Goal: Task Accomplishment & Management: Use online tool/utility

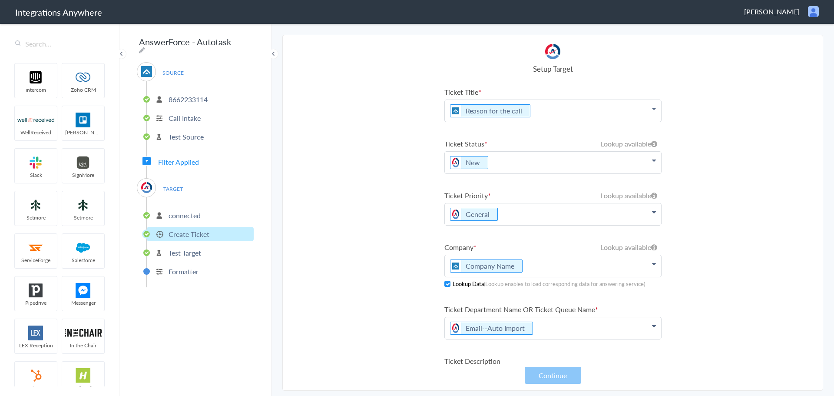
scroll to position [4, 0]
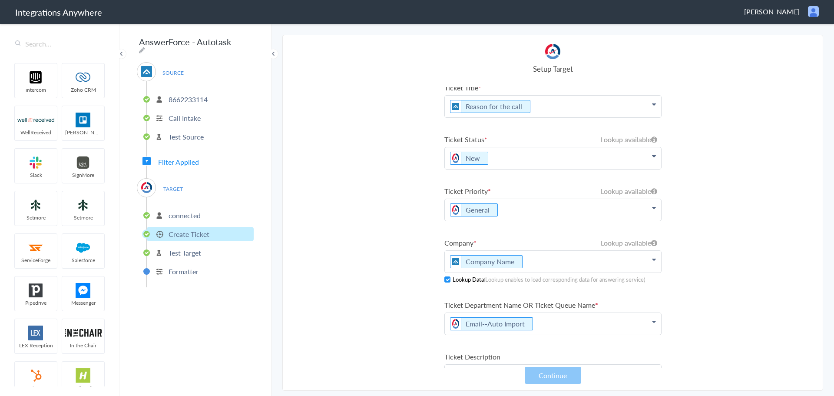
click at [652, 209] on icon at bounding box center [654, 207] width 4 height 7
click at [650, 234] on icon at bounding box center [652, 235] width 4 height 7
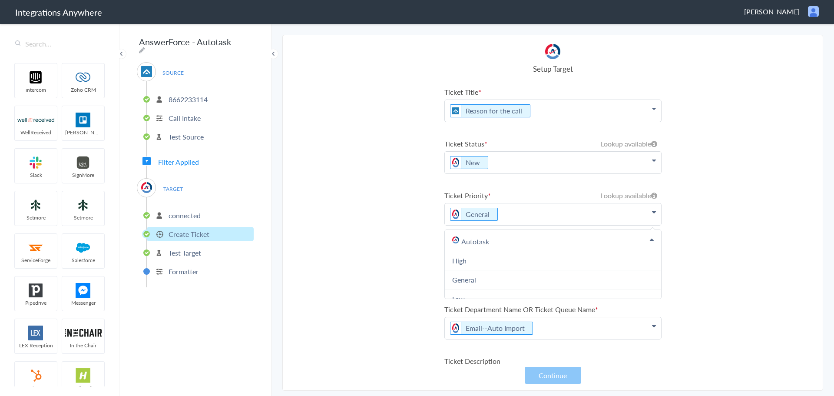
click at [652, 214] on icon at bounding box center [654, 212] width 4 height 7
click at [413, 225] on section "Select Account 8662233114 Rename Delete ([DATE]) + connect Continue Setup Sourc…" at bounding box center [552, 213] width 541 height 356
click at [407, 218] on section "Select Account 8662233114 Rename Delete ([DATE]) + connect Continue Setup Sourc…" at bounding box center [552, 213] width 541 height 356
click at [652, 212] on icon at bounding box center [654, 212] width 4 height 7
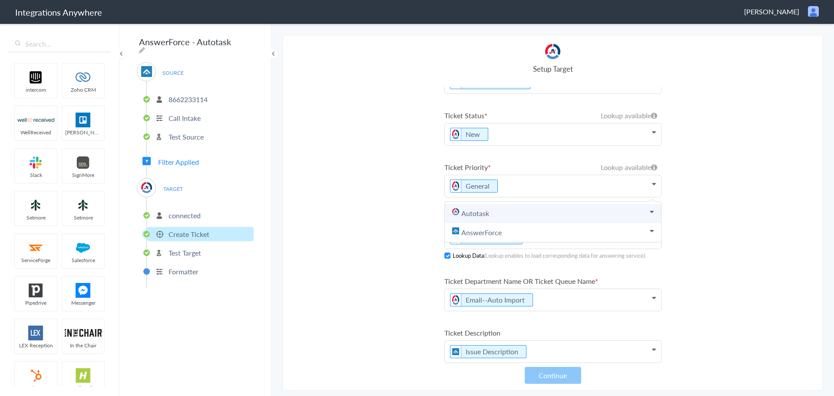
scroll to position [43, 0]
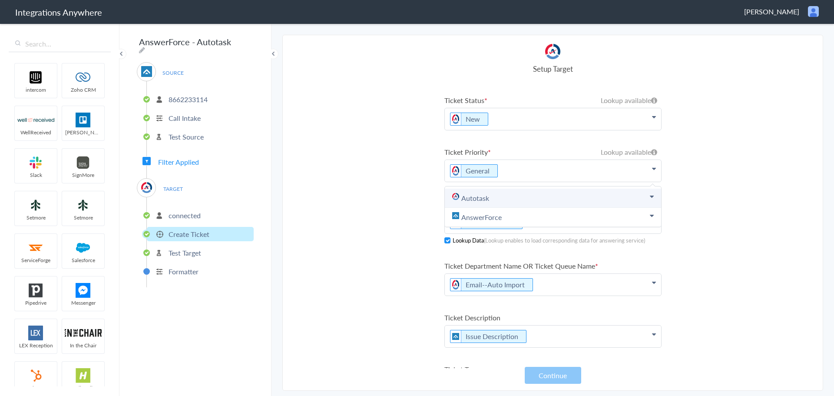
click at [650, 196] on icon at bounding box center [652, 196] width 4 height 7
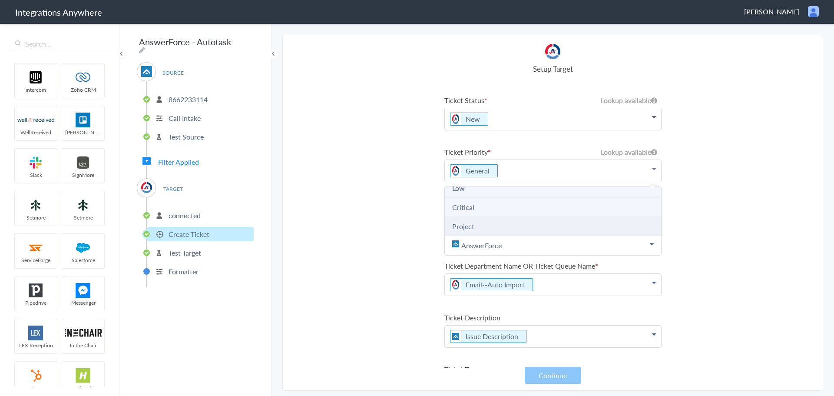
scroll to position [0, 0]
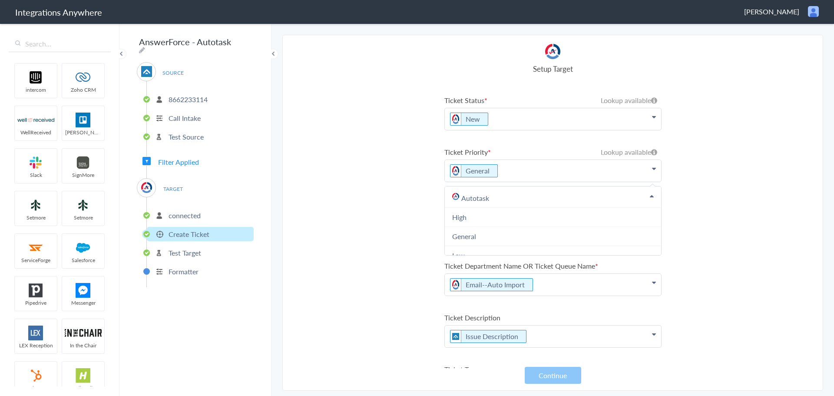
click at [408, 188] on section "Select Account 8662233114 Rename Delete ([DATE]) + connect Continue Setup Sourc…" at bounding box center [552, 213] width 541 height 356
click at [416, 182] on section "Select Account 8662233114 Rename Delete ([DATE]) + connect Continue Setup Sourc…" at bounding box center [552, 213] width 541 height 356
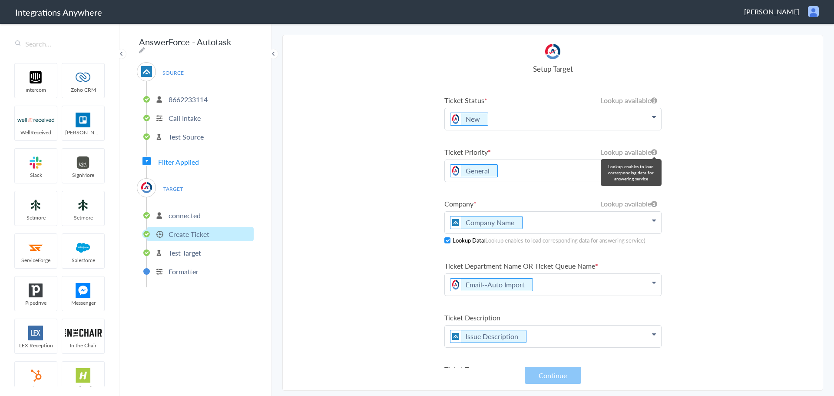
click at [651, 152] on icon at bounding box center [654, 152] width 6 height 7
click at [506, 173] on p "General" at bounding box center [553, 171] width 216 height 22
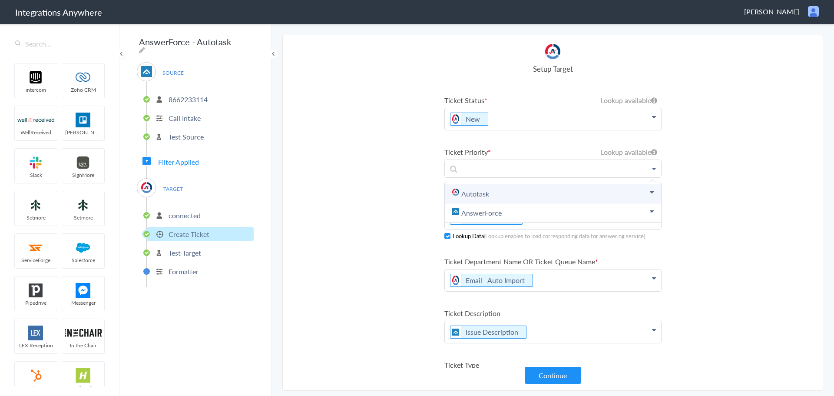
click at [483, 192] on link "Autotask" at bounding box center [553, 193] width 216 height 19
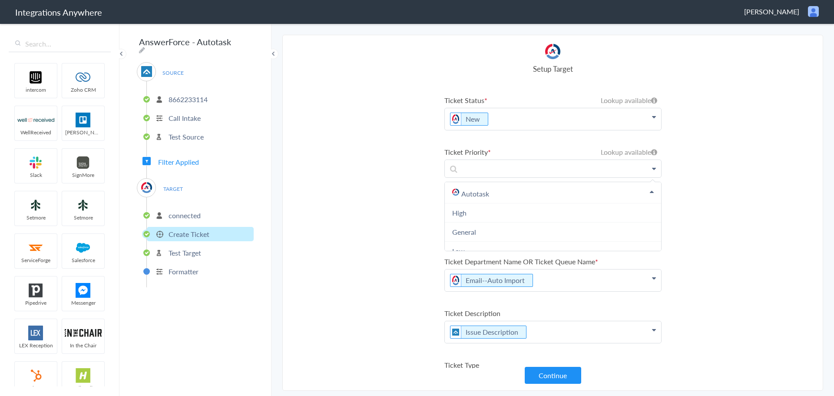
click at [402, 176] on section "Select Account 8662233114 Rename Delete ([DATE]) + connect Continue Setup Sourc…" at bounding box center [552, 213] width 541 height 356
click at [517, 168] on p at bounding box center [553, 168] width 216 height 17
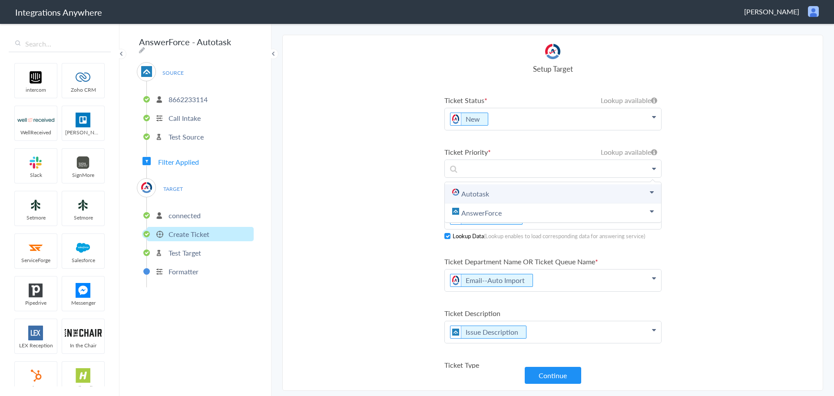
click at [476, 192] on link "Autotask" at bounding box center [553, 193] width 216 height 19
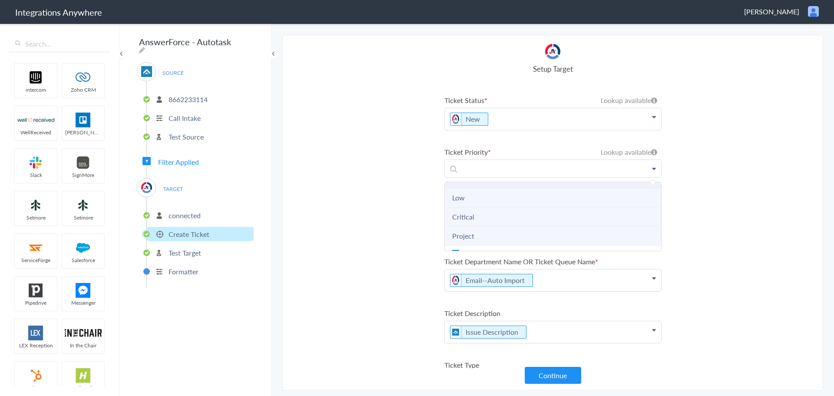
scroll to position [67, 0]
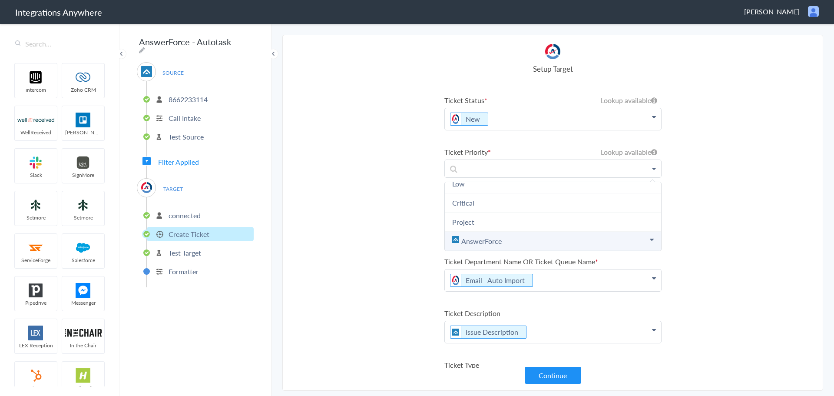
click at [479, 239] on link "AnswerForce" at bounding box center [553, 241] width 216 height 19
click at [388, 184] on section "Select Account 8662233114 Rename Delete ([DATE]) + connect Continue Setup Sourc…" at bounding box center [552, 213] width 541 height 356
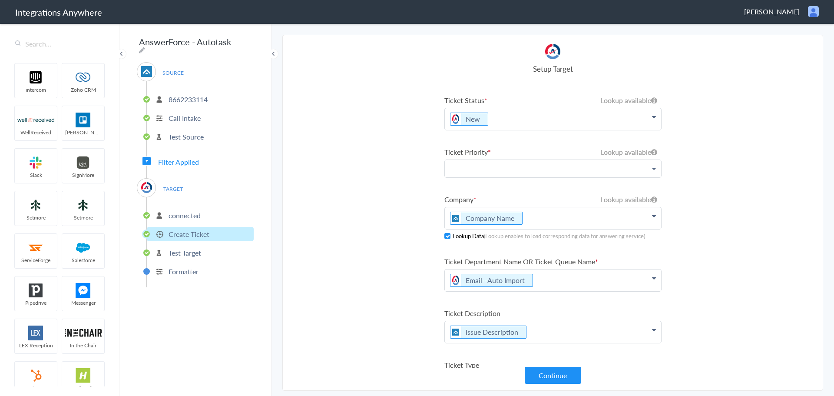
click at [484, 168] on p at bounding box center [553, 168] width 216 height 17
click at [477, 212] on link "AnswerForce" at bounding box center [553, 212] width 216 height 19
click at [407, 215] on section "Select Account 8662233114 Rename Delete ([DATE]) + connect Continue Setup Sourc…" at bounding box center [552, 213] width 541 height 356
click at [482, 174] on p at bounding box center [553, 168] width 216 height 17
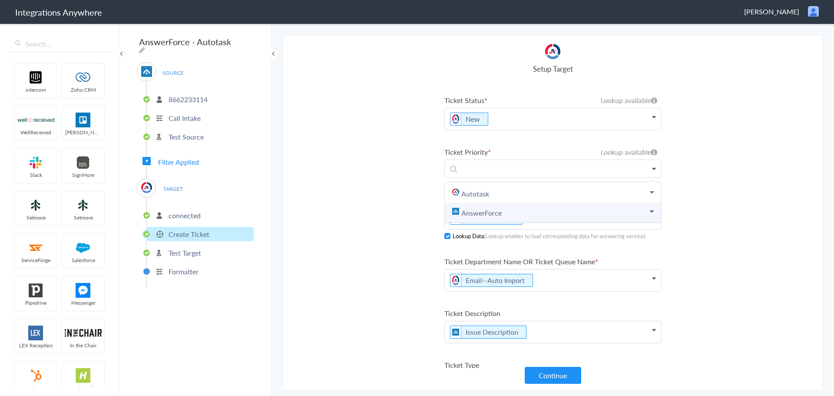
click at [491, 212] on link "AnswerForce" at bounding box center [553, 212] width 216 height 19
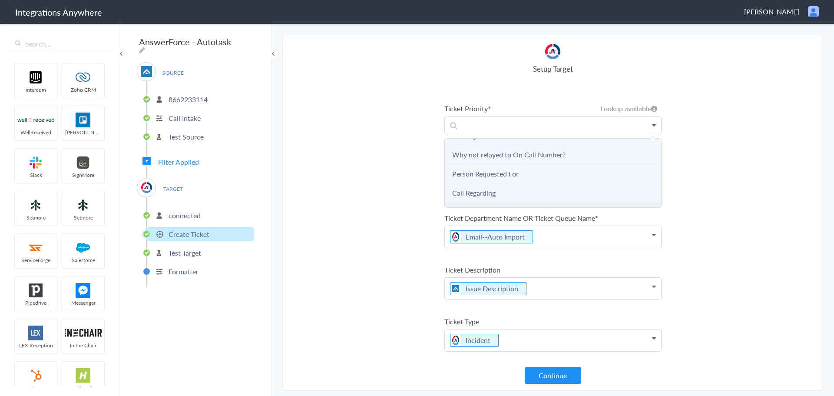
scroll to position [363, 0]
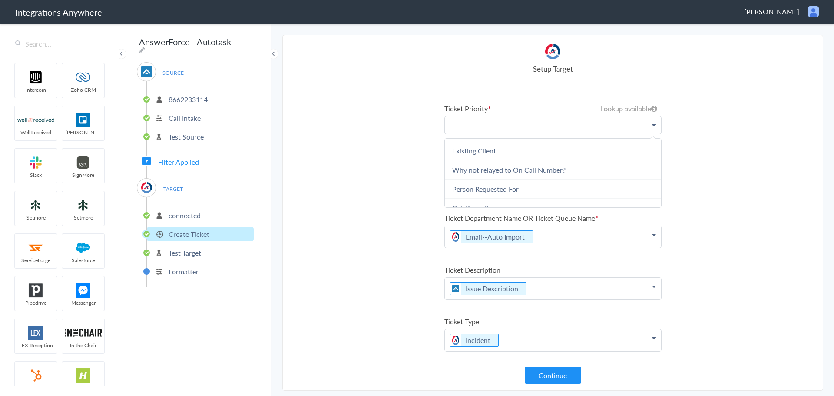
click at [482, 123] on p at bounding box center [553, 124] width 216 height 17
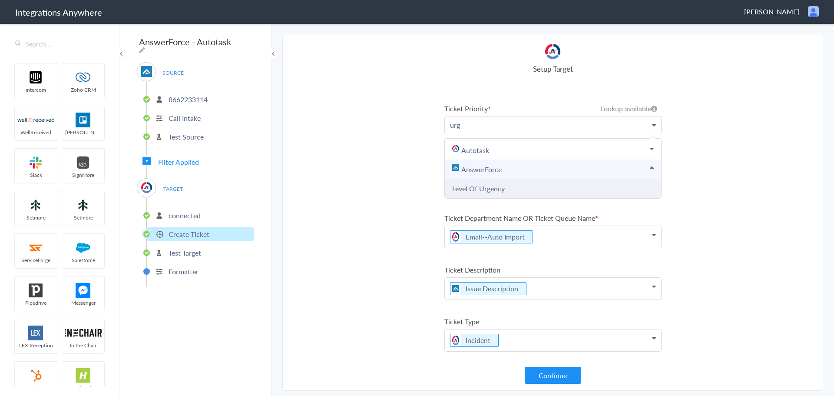
click at [485, 188] on link "Level Of Urgency" at bounding box center [478, 188] width 53 height 10
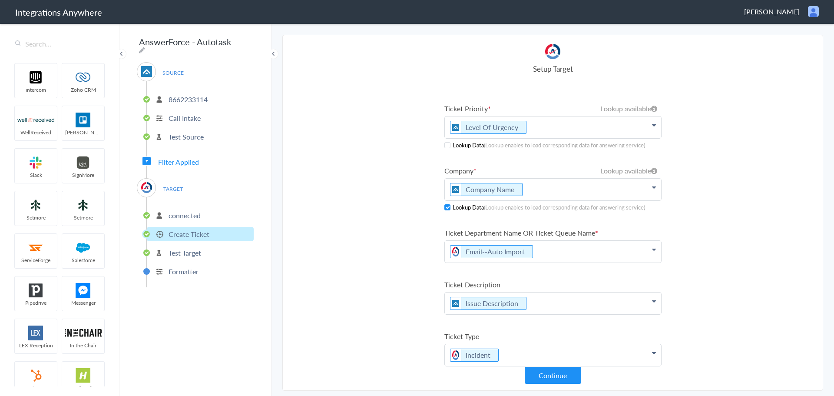
click at [448, 146] on span at bounding box center [447, 145] width 6 height 6
click at [560, 379] on button "Continue" at bounding box center [553, 375] width 56 height 17
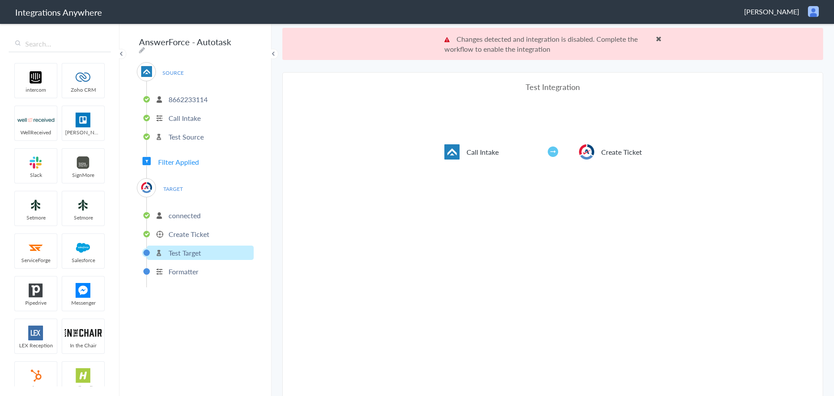
click at [657, 40] on span at bounding box center [659, 38] width 6 height 7
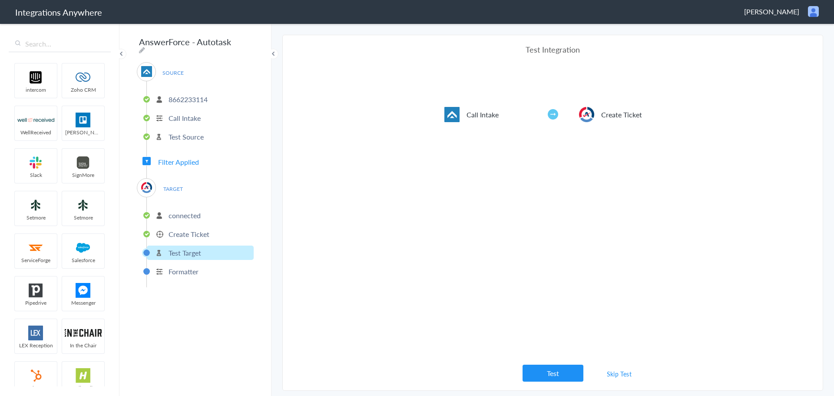
click at [614, 376] on link "Skip Test" at bounding box center [620, 374] width 46 height 16
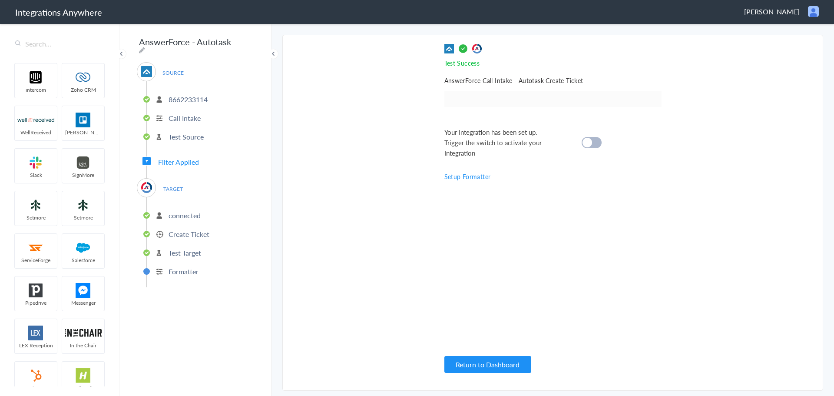
click at [588, 143] on cite at bounding box center [588, 143] width 10 height 10
click at [198, 232] on p "Create Ticket" at bounding box center [189, 234] width 41 height 10
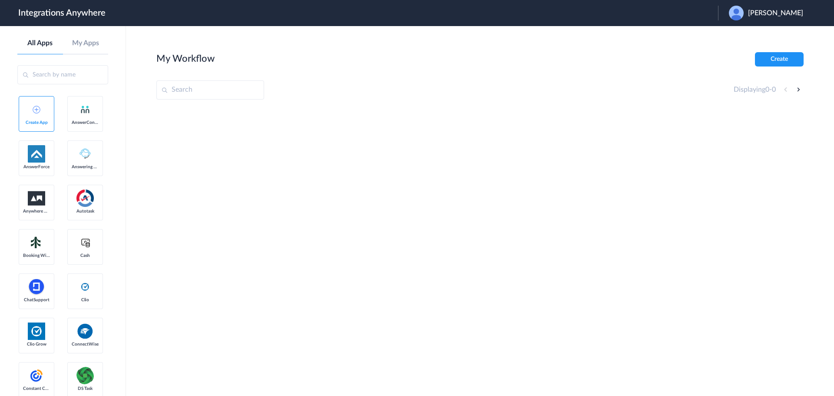
click at [777, 15] on span "[PERSON_NAME]" at bounding box center [775, 13] width 55 height 8
click at [743, 36] on link "Logout" at bounding box center [734, 35] width 18 height 6
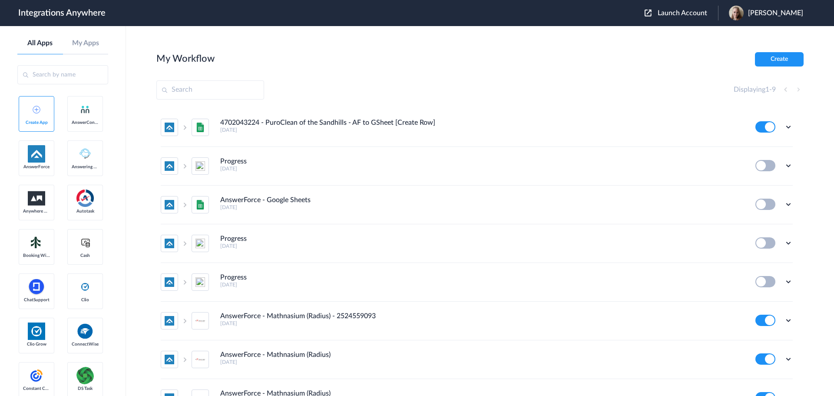
click at [693, 14] on span "Launch Account" at bounding box center [683, 13] width 50 height 7
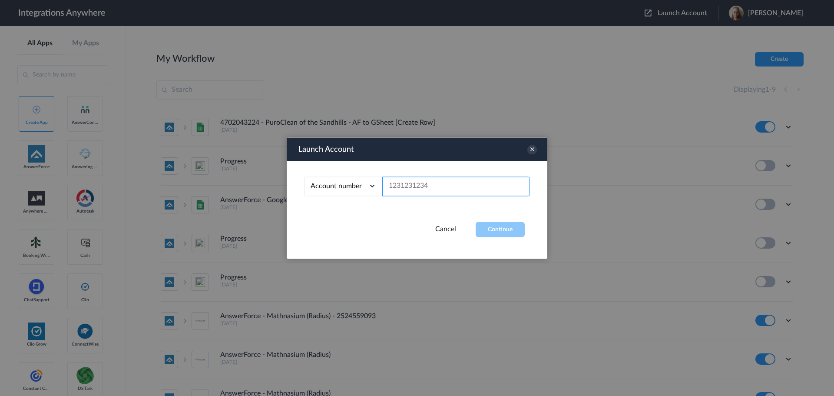
click at [433, 186] on input "text" at bounding box center [456, 186] width 148 height 20
paste input "8662233114"
type input "8662233114"
